Goal: Information Seeking & Learning: Check status

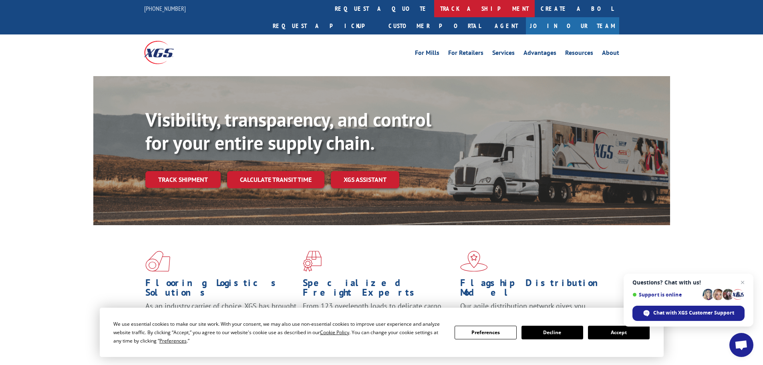
click at [434, 6] on link "track a shipment" at bounding box center [484, 8] width 100 height 17
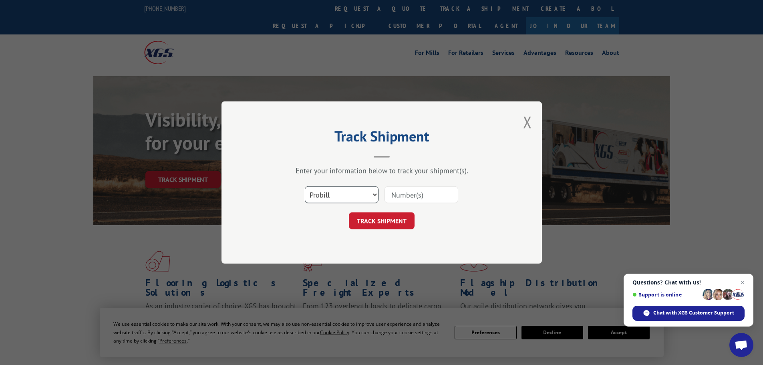
drag, startPoint x: 330, startPoint y: 190, endPoint x: 336, endPoint y: 191, distance: 6.1
click at [333, 191] on select "Select category... Probill BOL PO" at bounding box center [342, 194] width 74 height 17
select select "bol"
click at [305, 186] on select "Select category... Probill BOL PO" at bounding box center [342, 194] width 74 height 17
click at [397, 192] on input at bounding box center [421, 194] width 74 height 17
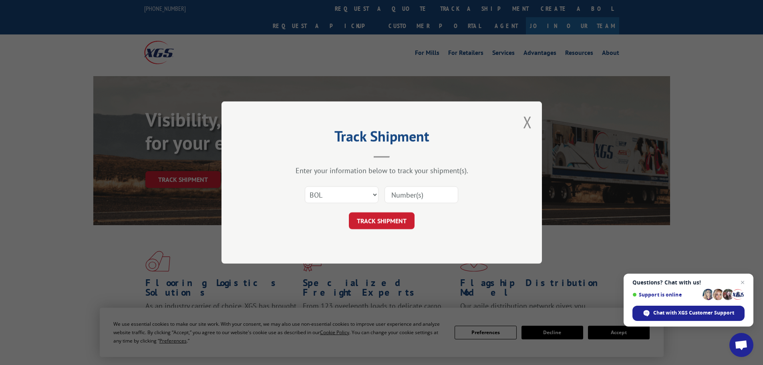
paste input "5199415"
type input "5199415"
click at [382, 220] on button "TRACK SHIPMENT" at bounding box center [382, 220] width 66 height 17
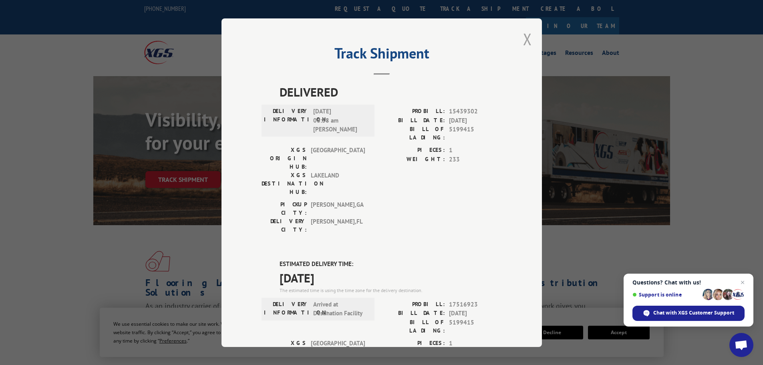
click at [523, 40] on button "Close modal" at bounding box center [527, 38] width 9 height 21
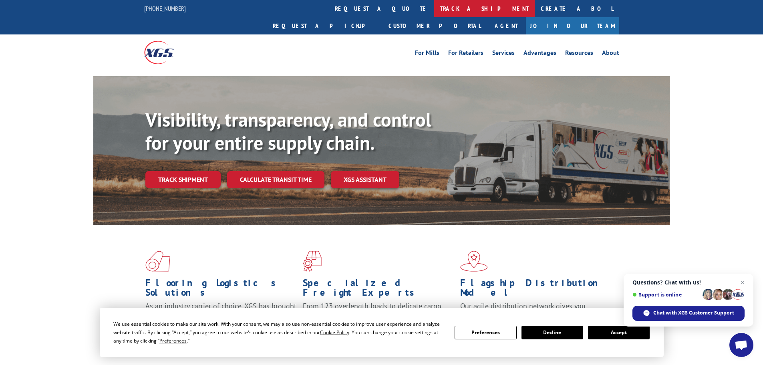
click at [434, 7] on link "track a shipment" at bounding box center [484, 8] width 100 height 17
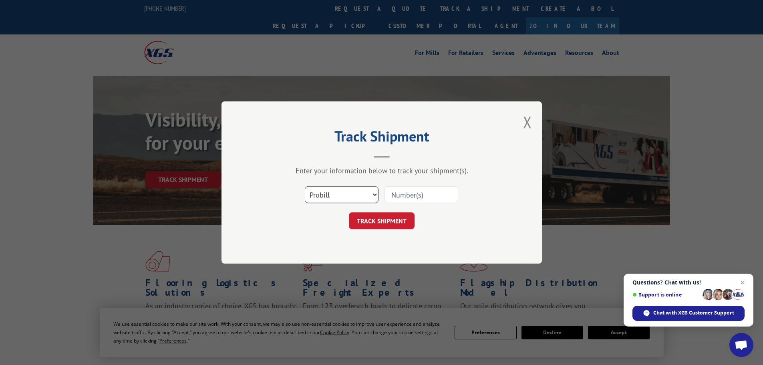
drag, startPoint x: 335, startPoint y: 195, endPoint x: 336, endPoint y: 200, distance: 5.3
click at [336, 197] on select "Select category... Probill BOL PO" at bounding box center [342, 194] width 74 height 17
select select "bol"
click at [305, 186] on select "Select category... Probill BOL PO" at bounding box center [342, 194] width 74 height 17
click at [405, 192] on input at bounding box center [421, 194] width 74 height 17
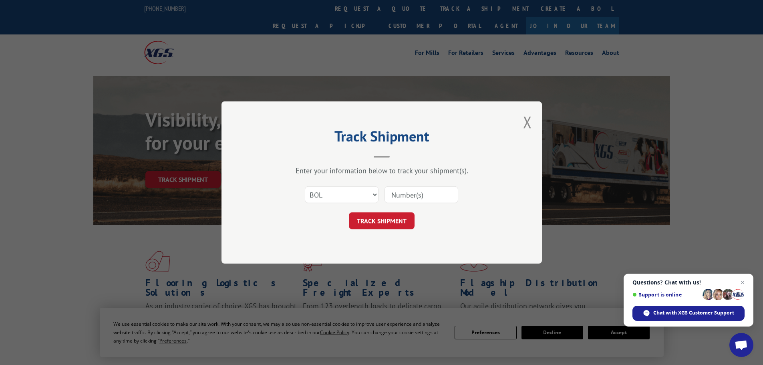
paste input "5238580"
type input "5238580"
click at [373, 218] on button "TRACK SHIPMENT" at bounding box center [382, 220] width 66 height 17
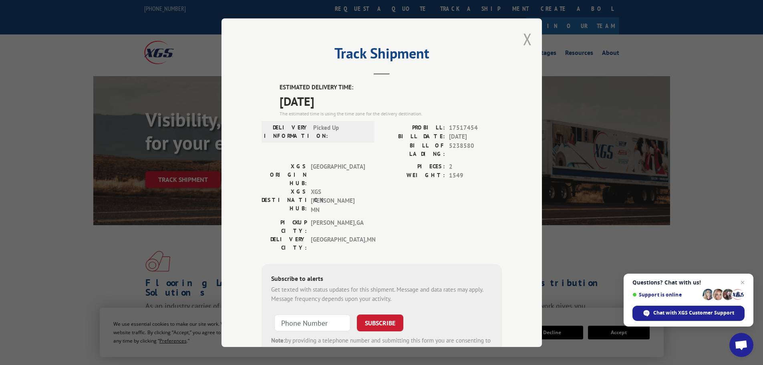
click at [527, 41] on button "Close modal" at bounding box center [527, 38] width 9 height 21
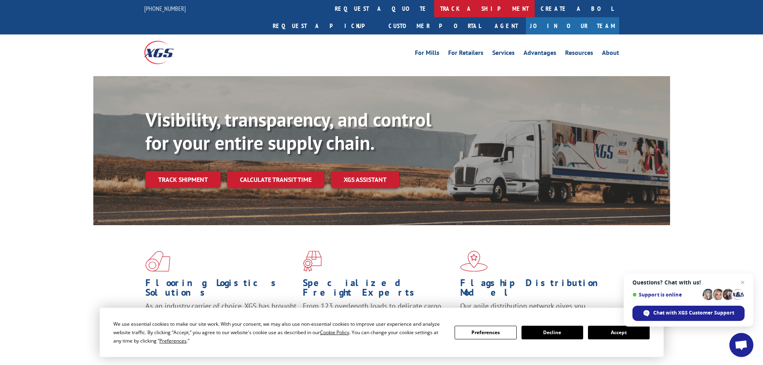
click at [434, 7] on link "track a shipment" at bounding box center [484, 8] width 100 height 17
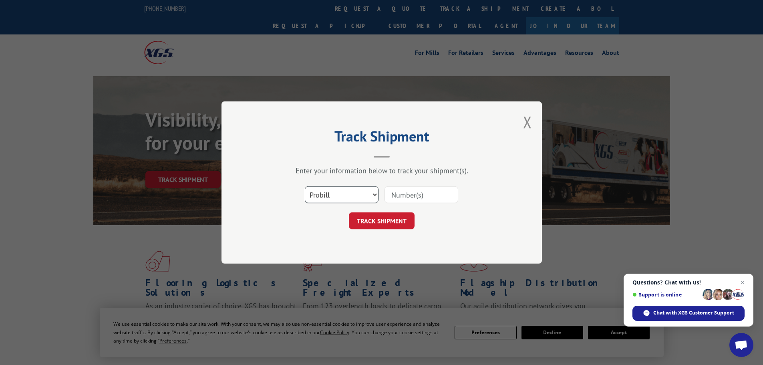
click at [329, 187] on select "Select category... Probill BOL PO" at bounding box center [342, 194] width 74 height 17
select select "bol"
click at [305, 186] on select "Select category... Probill BOL PO" at bounding box center [342, 194] width 74 height 17
click at [424, 194] on input at bounding box center [421, 194] width 74 height 17
paste input "6023794"
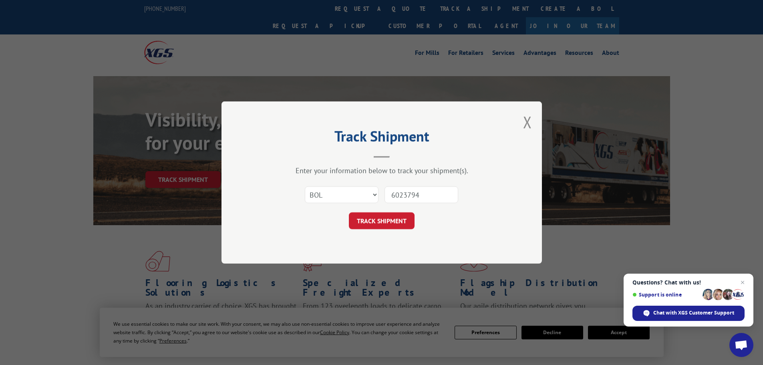
type input "6023794"
click at [390, 216] on button "TRACK SHIPMENT" at bounding box center [382, 220] width 66 height 17
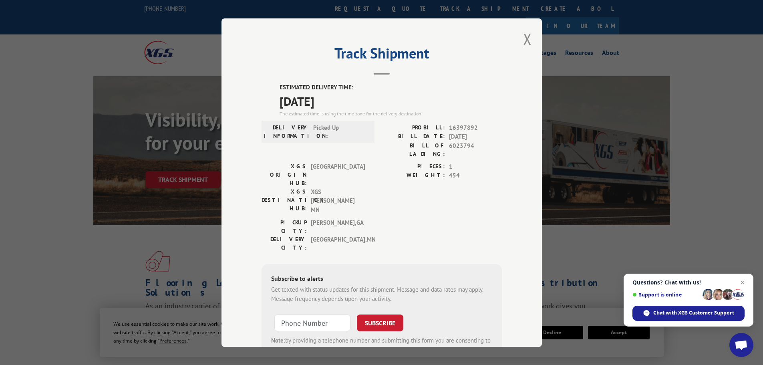
drag, startPoint x: 522, startPoint y: 40, endPoint x: 487, endPoint y: 30, distance: 36.9
click at [519, 37] on div "Track Shipment ESTIMATED DELIVERY TIME: [DATE] The estimated time is using the …" at bounding box center [381, 182] width 320 height 328
drag, startPoint x: 525, startPoint y: 37, endPoint x: 462, endPoint y: 33, distance: 62.6
click at [525, 37] on button "Close modal" at bounding box center [527, 38] width 9 height 21
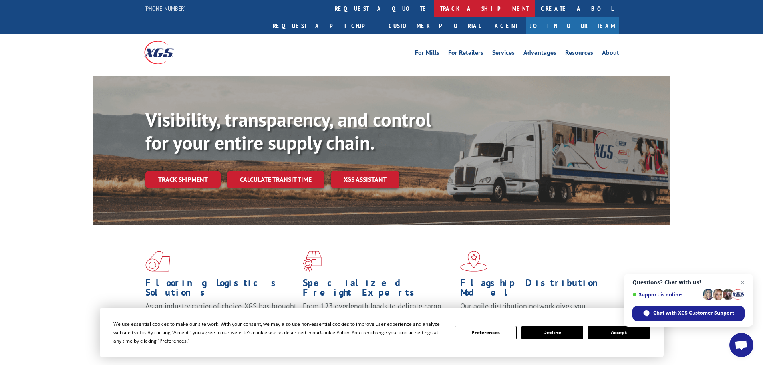
click at [434, 4] on link "track a shipment" at bounding box center [484, 8] width 100 height 17
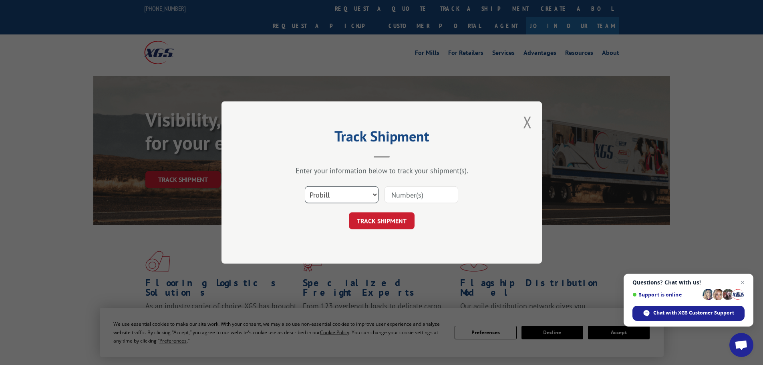
drag, startPoint x: 341, startPoint y: 193, endPoint x: 342, endPoint y: 197, distance: 4.2
click at [344, 195] on select "Select category... Probill BOL PO" at bounding box center [342, 194] width 74 height 17
select select "bol"
click at [305, 186] on select "Select category... Probill BOL PO" at bounding box center [342, 194] width 74 height 17
click at [412, 193] on input at bounding box center [421, 194] width 74 height 17
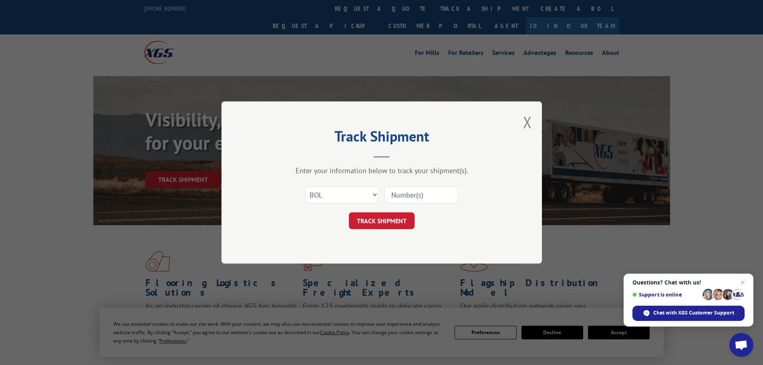
paste input "6021901"
type input "6021901"
drag, startPoint x: 386, startPoint y: 215, endPoint x: 378, endPoint y: 212, distance: 8.7
click at [387, 216] on button "TRACK SHIPMENT" at bounding box center [382, 220] width 66 height 17
